Goal: Task Accomplishment & Management: Use online tool/utility

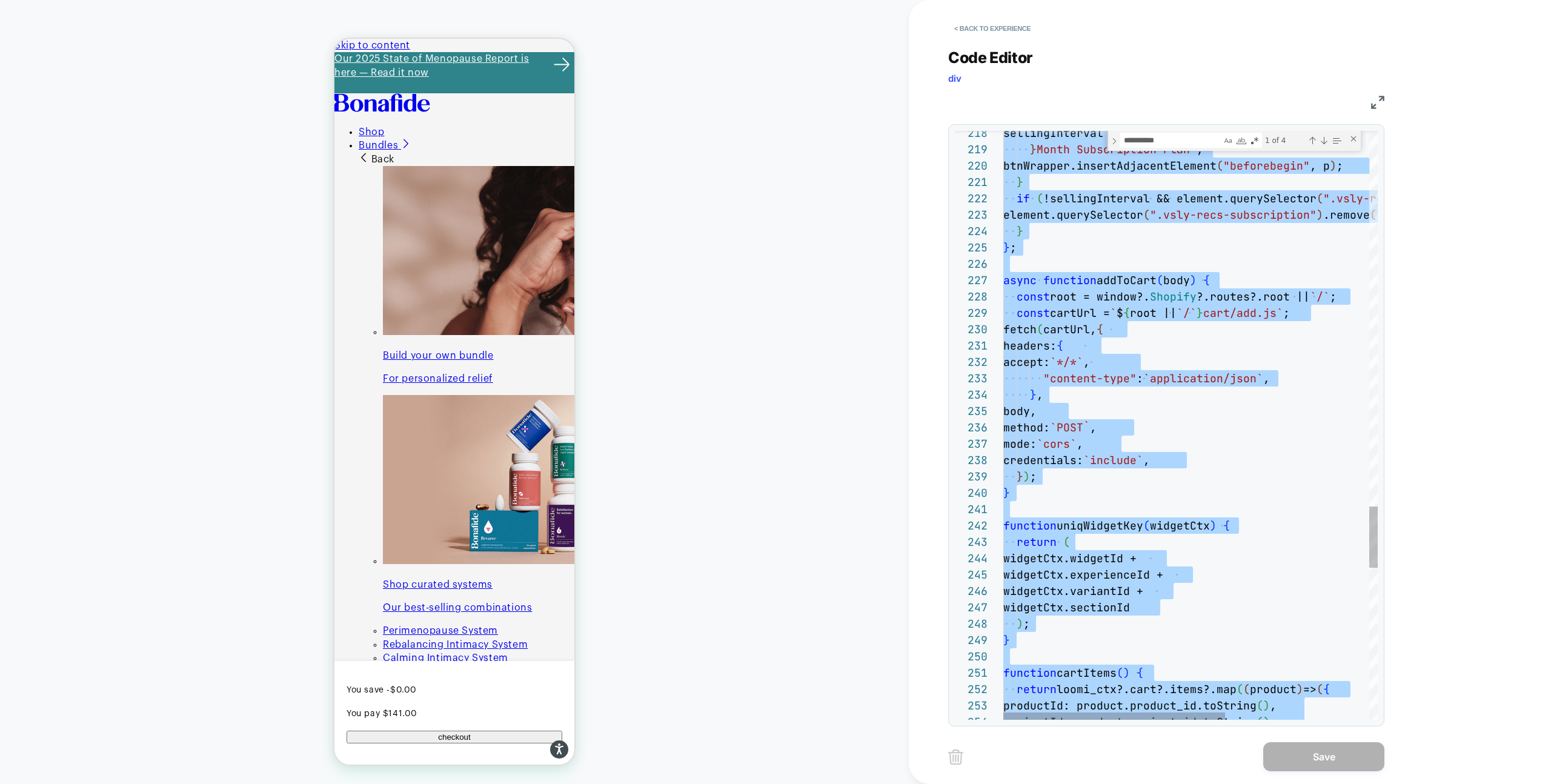
type textarea "**********"
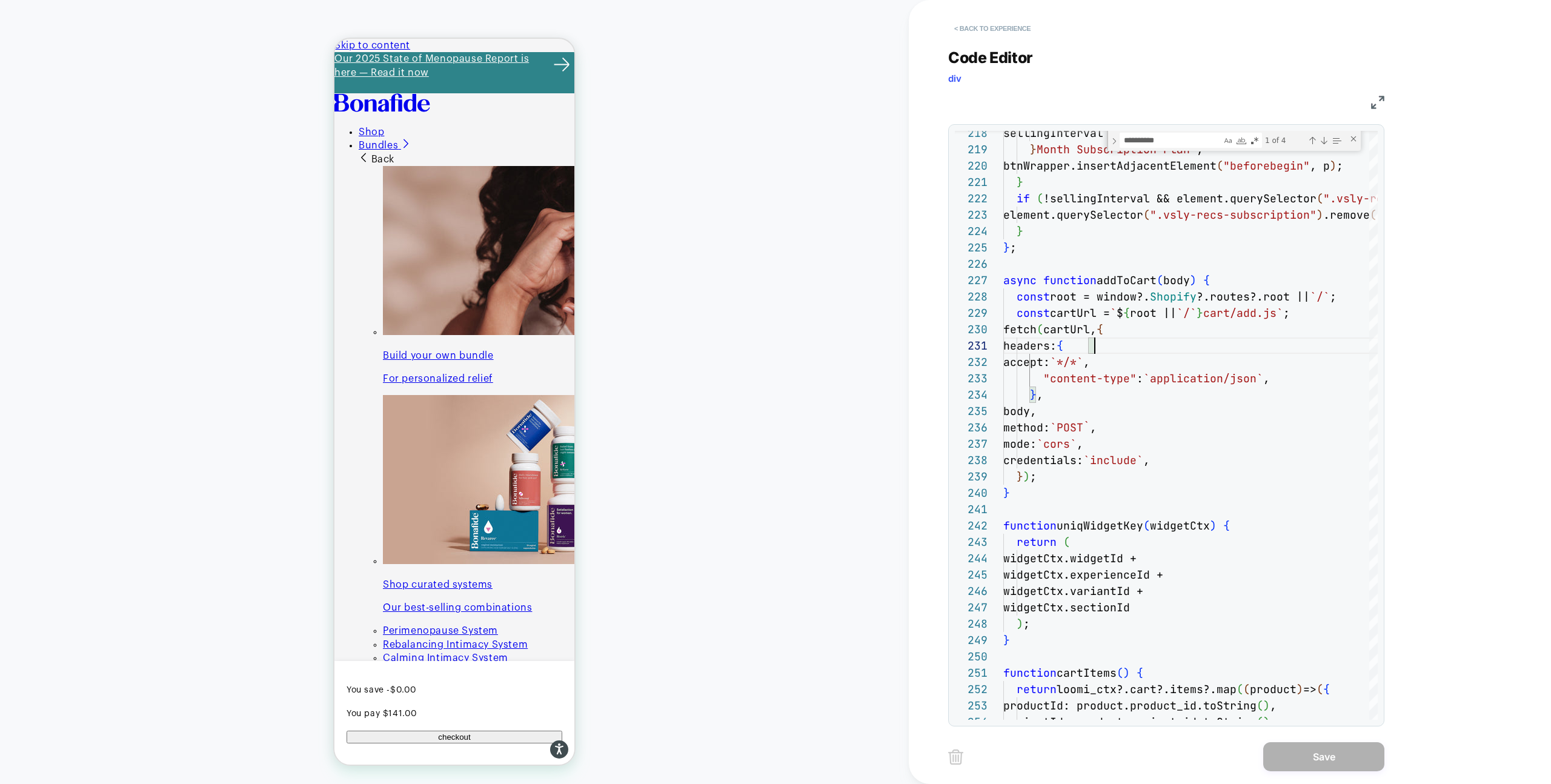
click at [963, 28] on button "< Back to experience" at bounding box center [993, 28] width 89 height 20
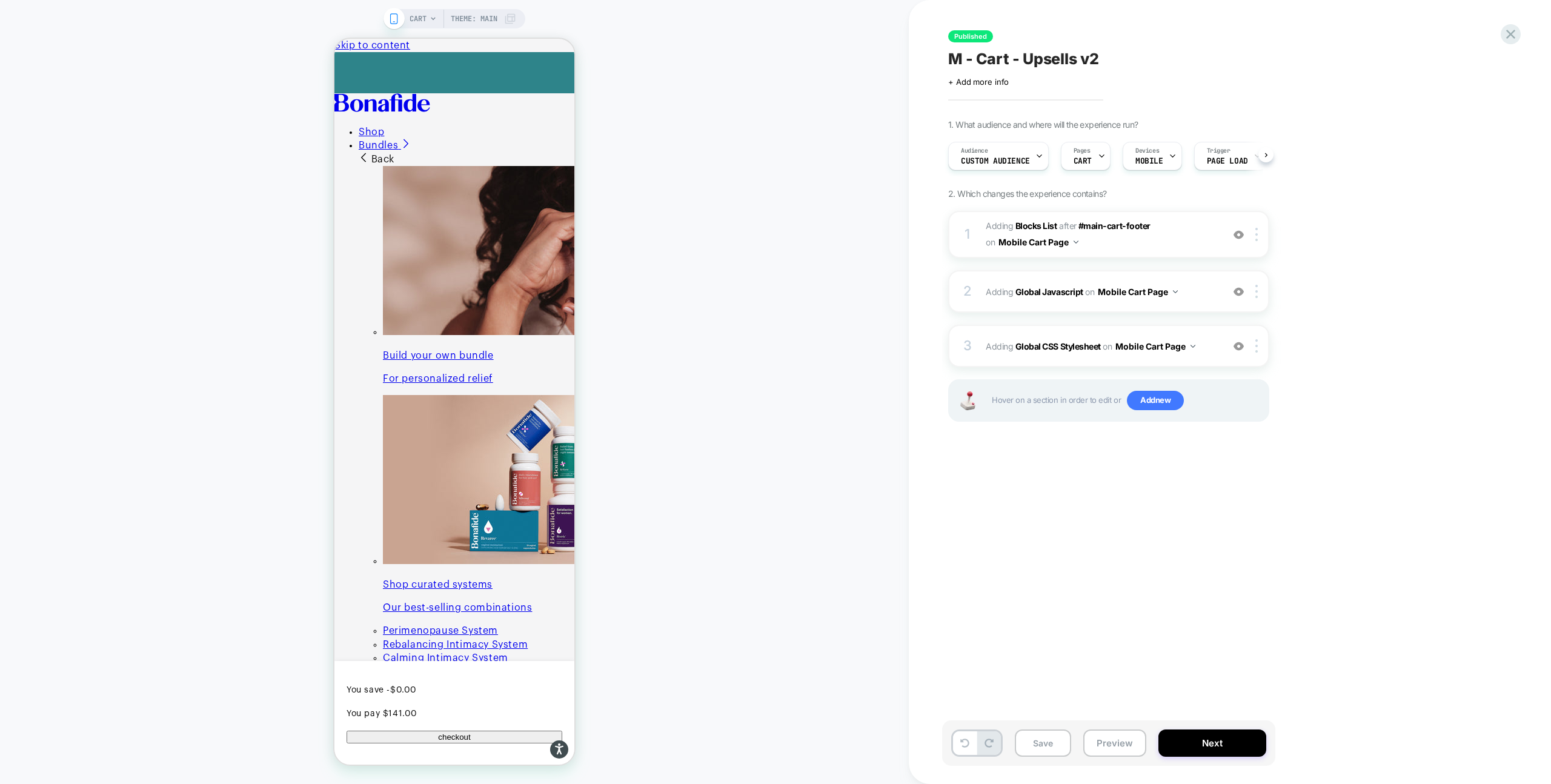
scroll to position [0, 1]
click at [1517, 36] on icon at bounding box center [1511, 34] width 16 height 16
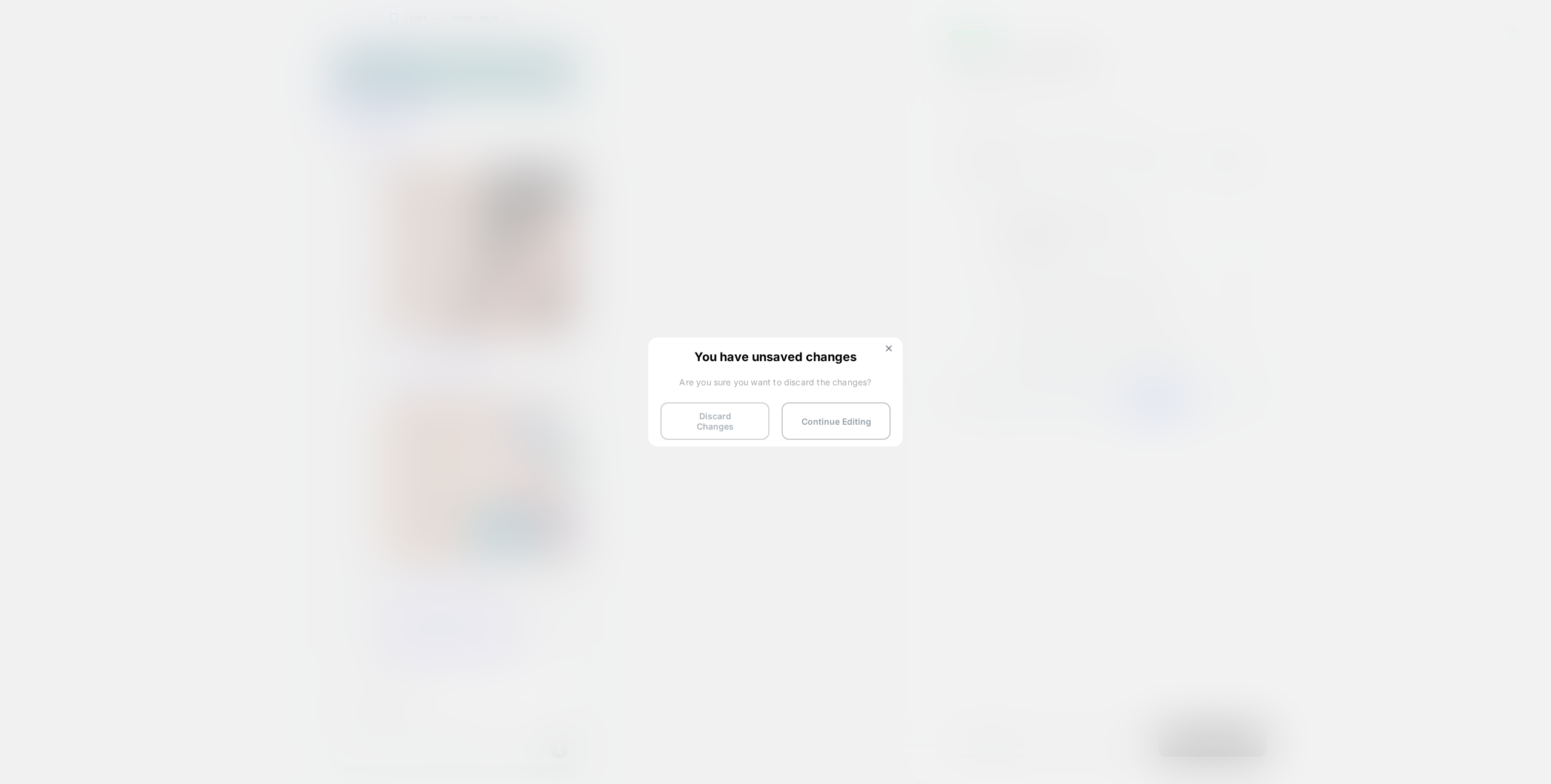
click at [756, 420] on button "Discard Changes" at bounding box center [715, 420] width 109 height 37
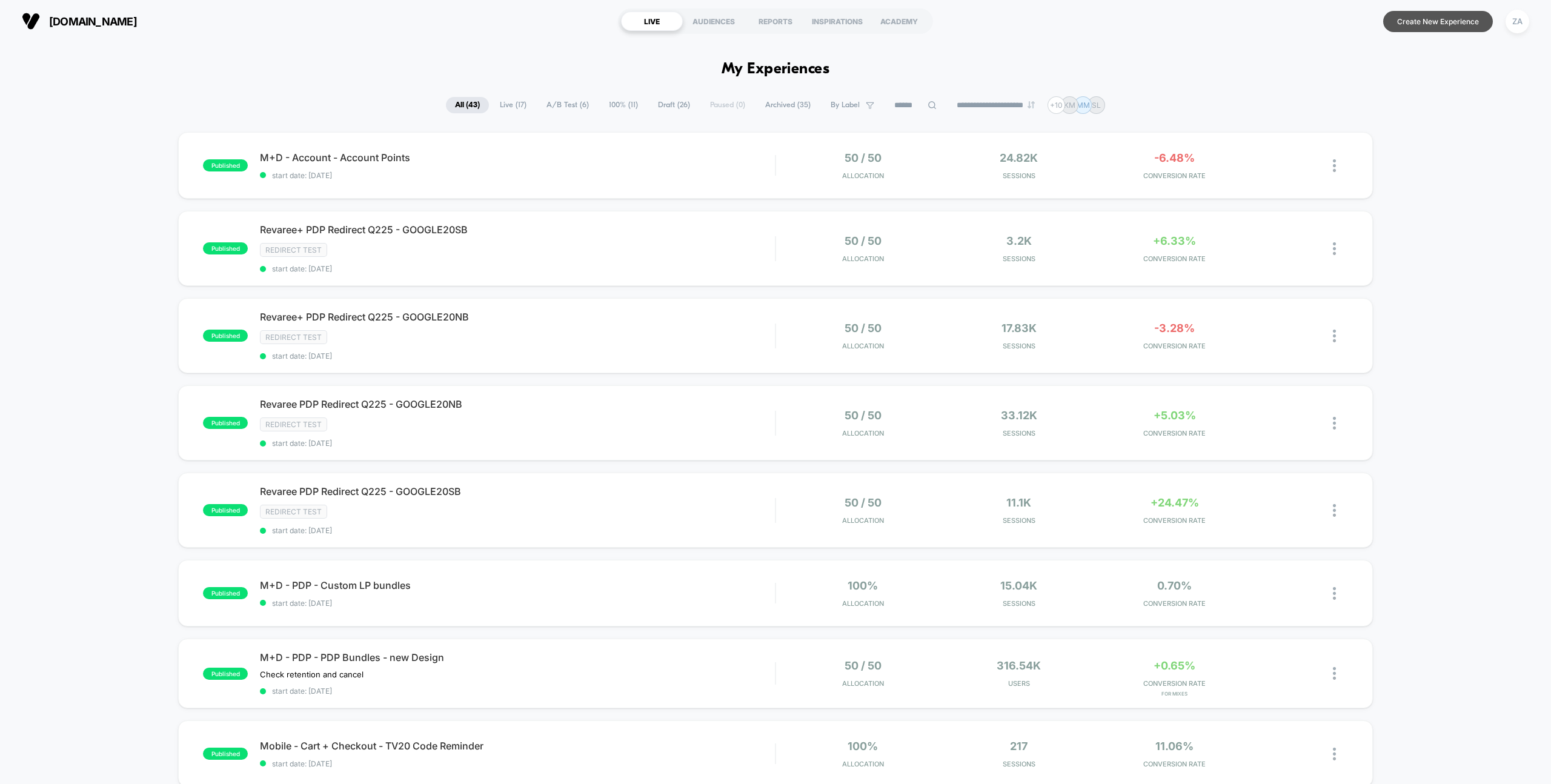
click at [1410, 25] on button "Create New Experience" at bounding box center [1438, 21] width 109 height 21
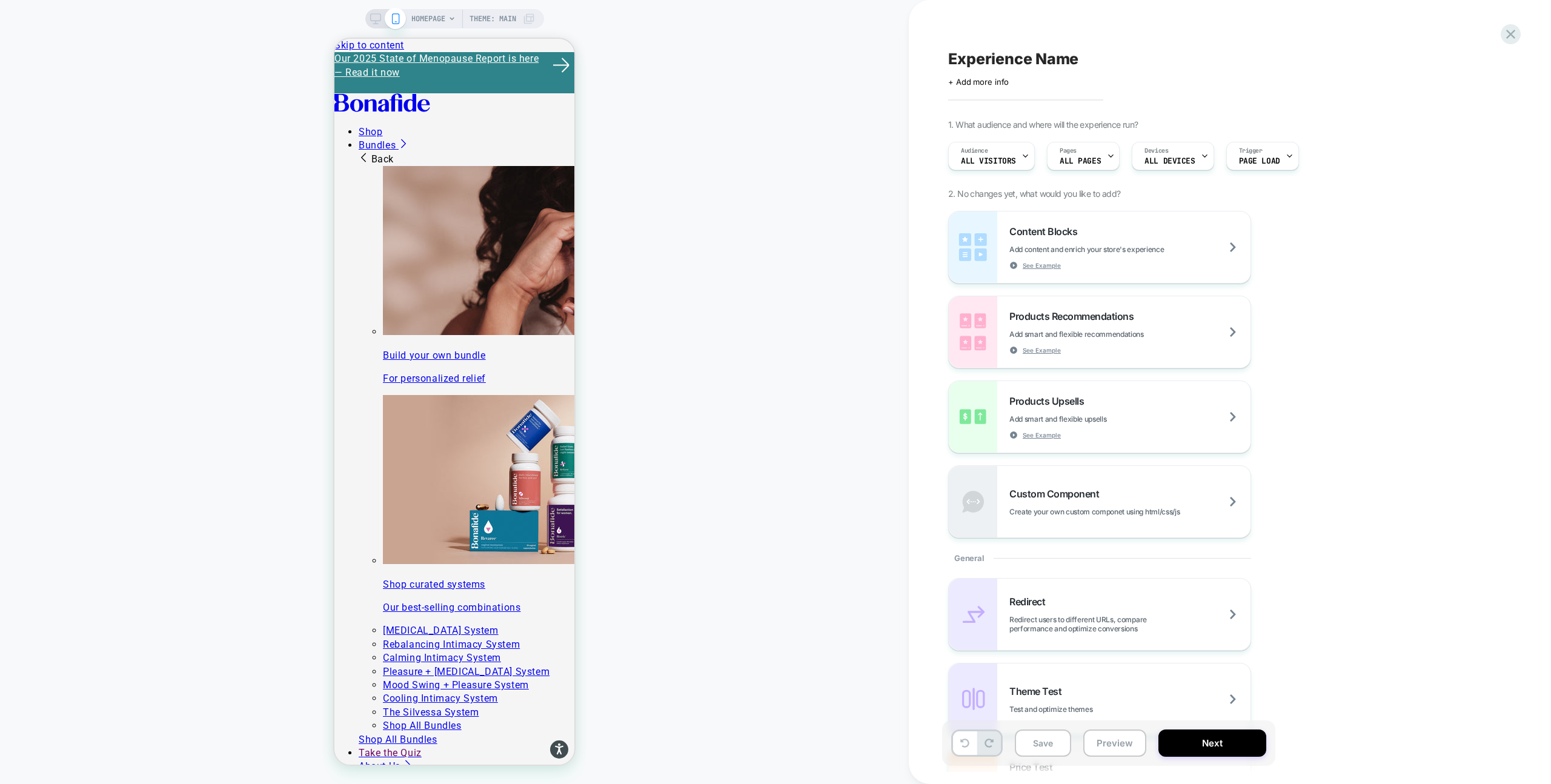
click at [375, 14] on rect at bounding box center [376, 17] width 10 height 7
click at [372, 21] on div "HOMEPAGE Theme: MAIN" at bounding box center [454, 392] width 909 height 760
